Goal: Information Seeking & Learning: Learn about a topic

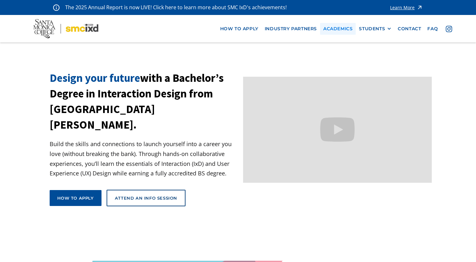
drag, startPoint x: 350, startPoint y: 27, endPoint x: 345, endPoint y: 29, distance: 5.6
click at [344, 29] on link "Academics" at bounding box center [338, 29] width 36 height 12
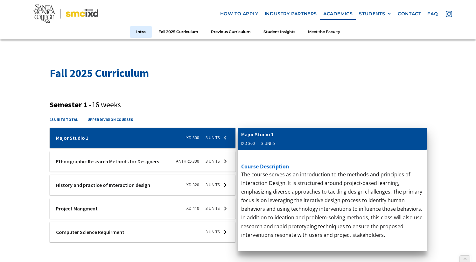
scroll to position [181, 0]
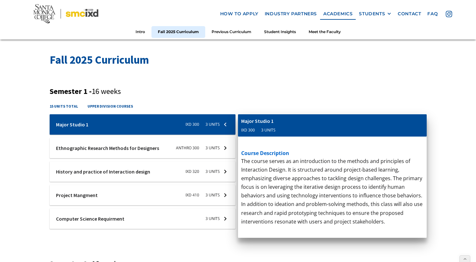
scroll to position [184, 0]
